Goal: Share content

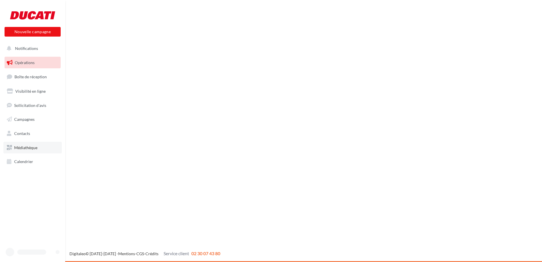
click at [24, 142] on link "Médiathèque" at bounding box center [32, 148] width 58 height 12
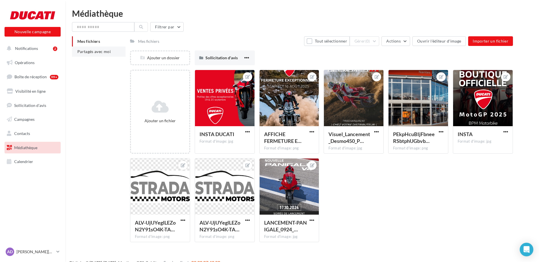
click at [89, 49] on li "Partagés avec moi" at bounding box center [99, 51] width 54 height 10
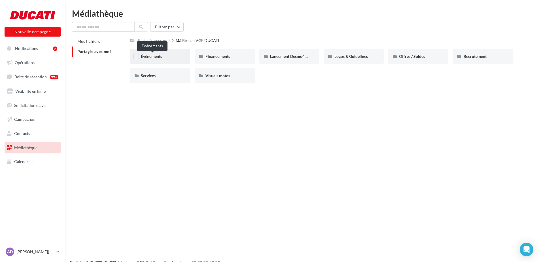
click at [159, 58] on span "Événements" at bounding box center [151, 56] width 21 height 5
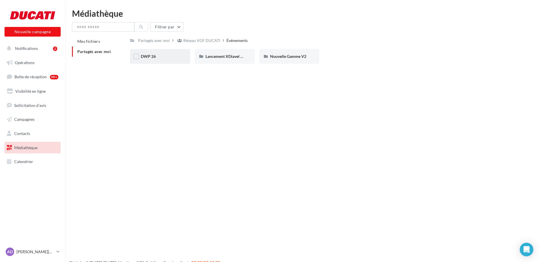
click at [164, 58] on div "DWP 26" at bounding box center [160, 57] width 39 height 6
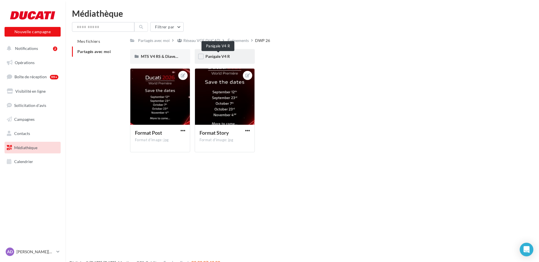
click at [211, 56] on span "Panigale V4 R" at bounding box center [218, 56] width 24 height 5
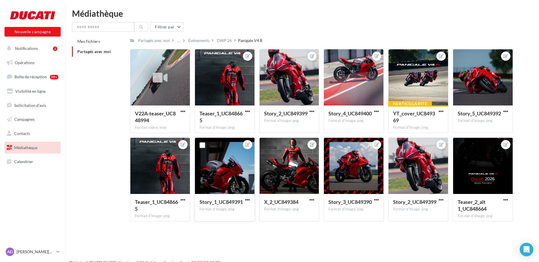
click at [245, 144] on div at bounding box center [247, 144] width 9 height 9
click at [227, 173] on div at bounding box center [225, 166] width 60 height 57
click at [202, 146] on label at bounding box center [203, 145] width 6 height 6
click at [202, 146] on icon at bounding box center [202, 145] width 4 height 4
click at [21, 50] on span "Notifications" at bounding box center [26, 48] width 23 height 5
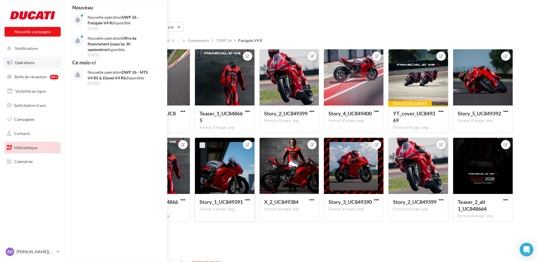
click at [27, 62] on span "Opérations" at bounding box center [25, 62] width 20 height 5
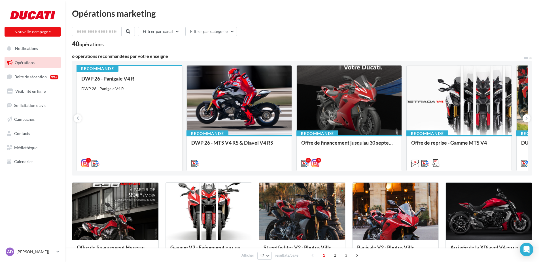
click at [136, 101] on div "DWP 26 - Panigale V4 R DWP 26 - Panigale V4 R" at bounding box center [129, 121] width 96 height 90
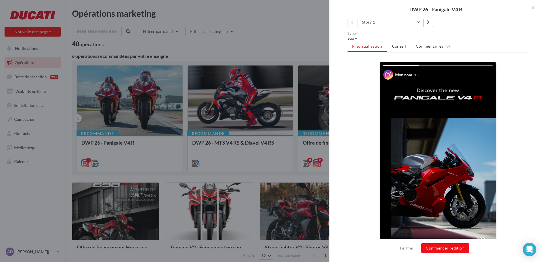
scroll to position [93, 0]
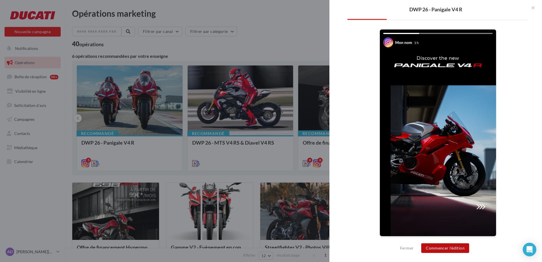
click at [446, 249] on button "Commencer l'édition" at bounding box center [445, 248] width 48 height 10
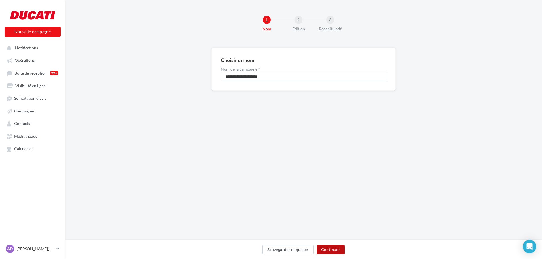
click at [333, 248] on button "Continuer" at bounding box center [331, 250] width 28 height 10
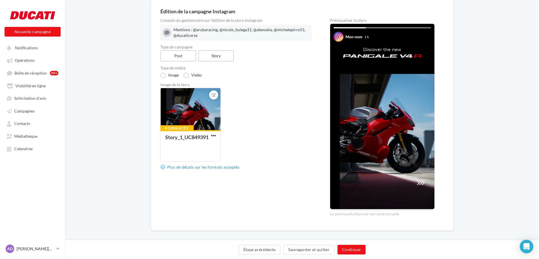
scroll to position [53, 0]
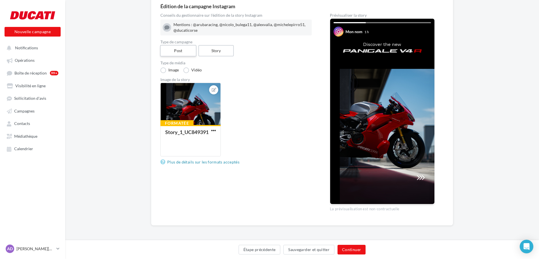
click at [186, 51] on label "Post" at bounding box center [178, 51] width 36 height 12
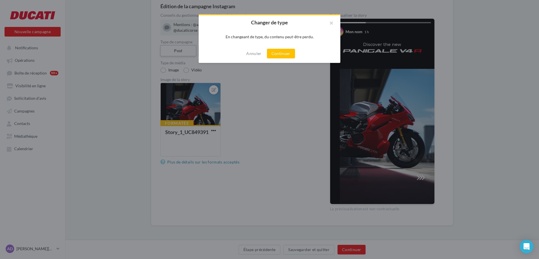
scroll to position [50, 0]
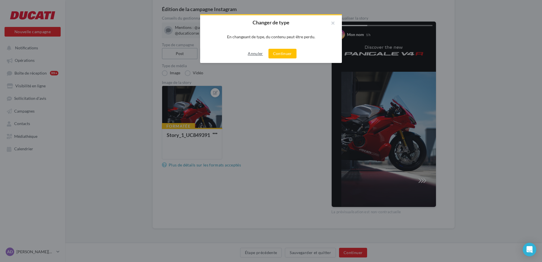
click at [255, 54] on button "Annuler" at bounding box center [255, 53] width 20 height 7
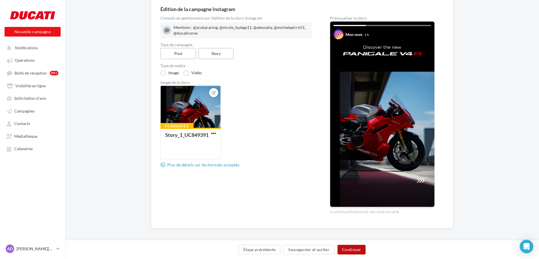
click at [349, 251] on button "Continuer" at bounding box center [352, 250] width 28 height 10
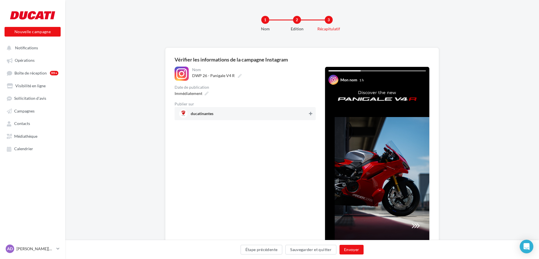
click at [310, 115] on icon at bounding box center [310, 114] width 3 height 4
click at [352, 250] on button "Envoyer" at bounding box center [352, 250] width 24 height 10
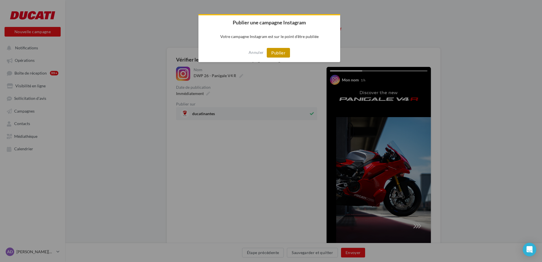
click at [276, 52] on button "Publier" at bounding box center [278, 53] width 23 height 10
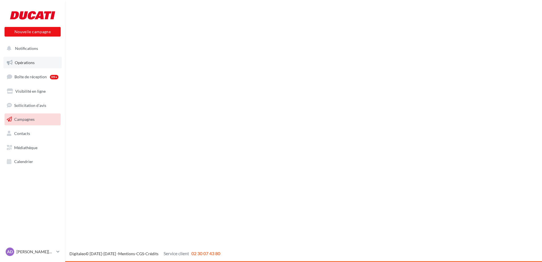
click at [25, 61] on span "Opérations" at bounding box center [25, 62] width 20 height 5
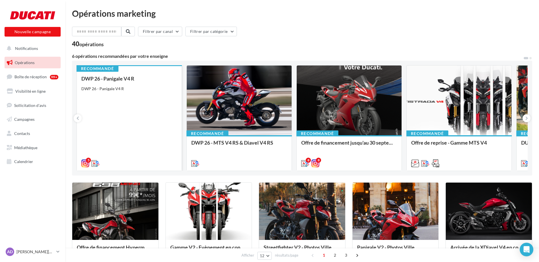
click at [120, 89] on div "DWP 26 - Panigale V4 R" at bounding box center [129, 89] width 96 height 6
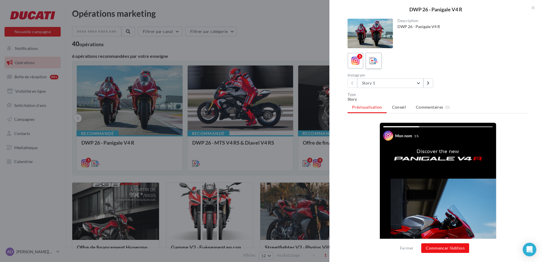
click at [380, 61] on label at bounding box center [373, 60] width 16 height 16
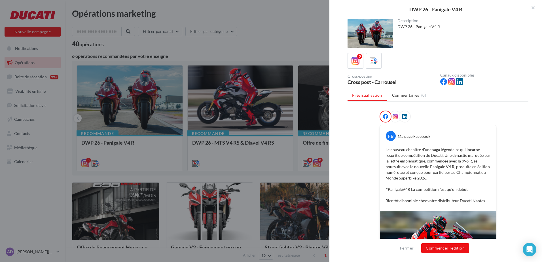
scroll to position [91, 0]
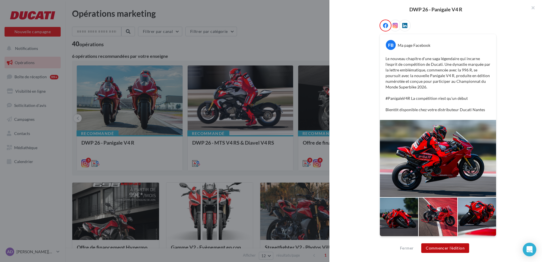
click at [445, 248] on button "Commencer l'édition" at bounding box center [445, 248] width 48 height 10
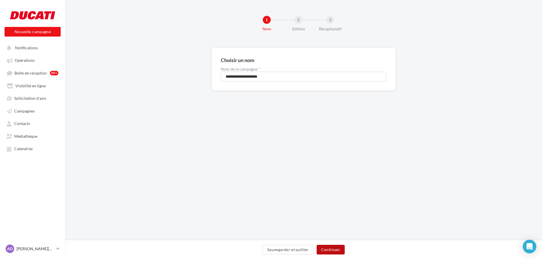
click at [332, 247] on button "Continuer" at bounding box center [331, 250] width 28 height 10
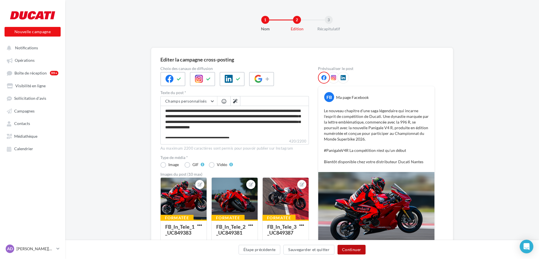
click at [354, 250] on button "Continuer" at bounding box center [352, 250] width 28 height 10
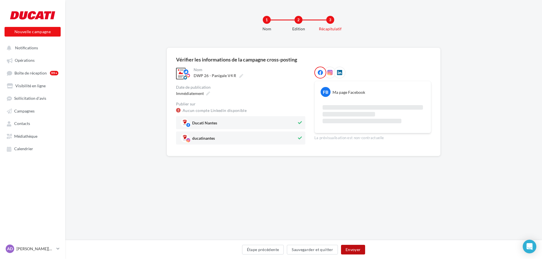
click at [354, 250] on button "Envoyer" at bounding box center [353, 250] width 24 height 10
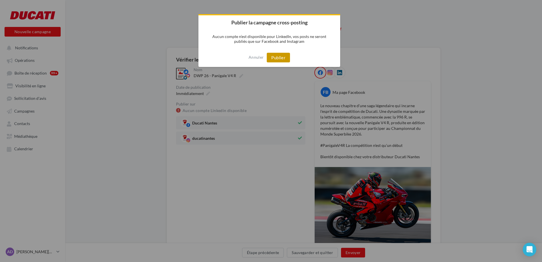
click at [277, 57] on button "Publier" at bounding box center [278, 58] width 23 height 10
